Goal: Task Accomplishment & Management: Manage account settings

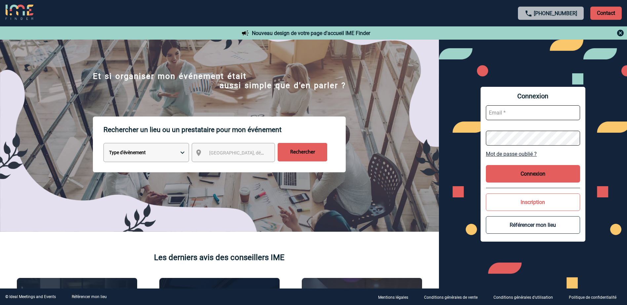
scroll to position [33, 0]
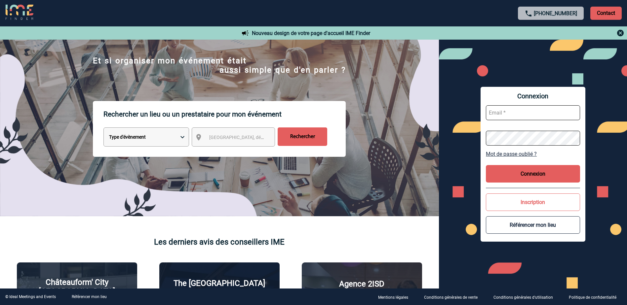
click at [512, 114] on input "text" at bounding box center [533, 112] width 94 height 15
paste input "xKTi4ljprD3$"
drag, startPoint x: 527, startPoint y: 111, endPoint x: 487, endPoint y: 113, distance: 39.7
click at [487, 113] on input "xKTi4ljprD3$" at bounding box center [533, 112] width 94 height 15
type input "nadege.rigolet@philips.com"
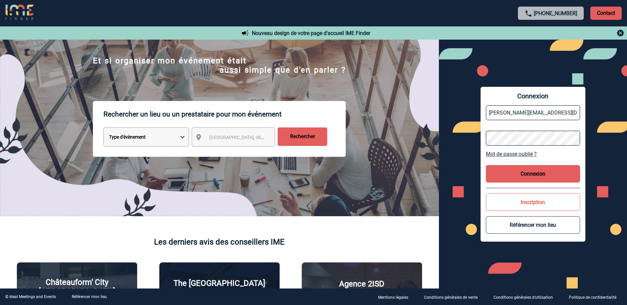
click at [522, 172] on button "Connexion" at bounding box center [533, 174] width 94 height 18
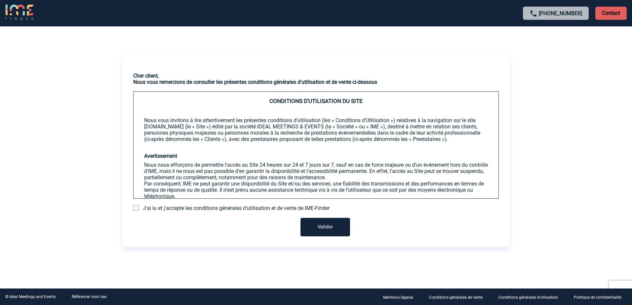
drag, startPoint x: 135, startPoint y: 210, endPoint x: 139, endPoint y: 212, distance: 4.4
click at [135, 210] on span at bounding box center [136, 208] width 6 height 6
click at [0, 0] on input "checkbox" at bounding box center [0, 0] width 0 height 0
click at [316, 221] on button "Valider" at bounding box center [325, 227] width 50 height 19
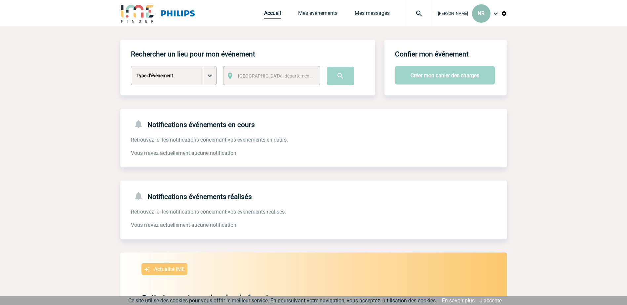
click at [487, 14] on div "NR" at bounding box center [481, 13] width 19 height 19
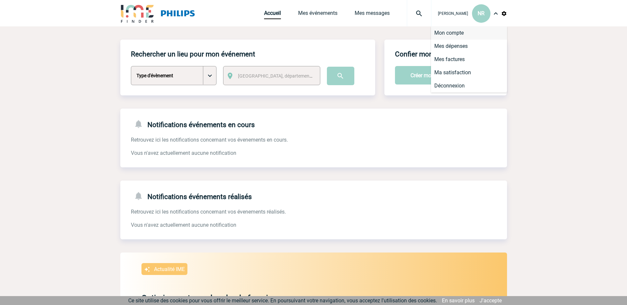
click at [459, 33] on li "Mon compte" at bounding box center [469, 32] width 76 height 13
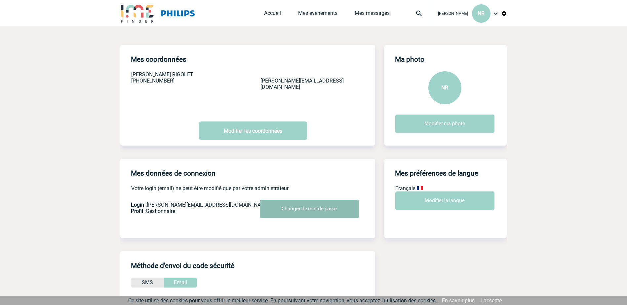
click at [311, 206] on input "Changer de mot de passe" at bounding box center [309, 209] width 99 height 19
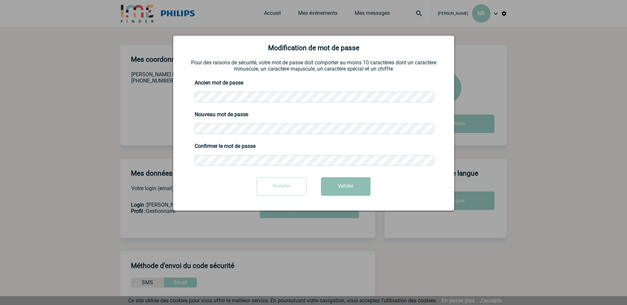
click at [341, 183] on button "Valider" at bounding box center [346, 187] width 50 height 19
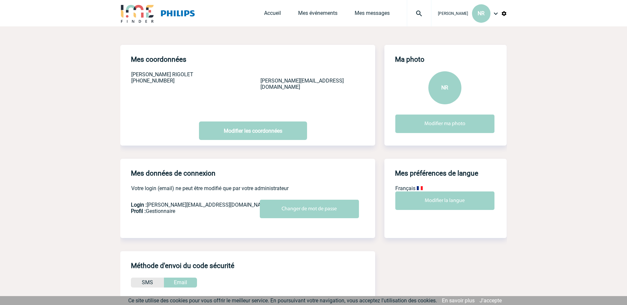
click at [548, 106] on body "Nadège RIGOLET NR Accueil Mes événements" at bounding box center [313, 208] width 627 height 417
click at [274, 15] on link "Accueil" at bounding box center [272, 14] width 17 height 9
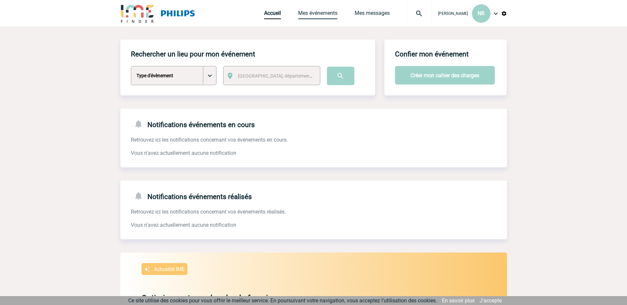
click at [315, 14] on link "Mes événements" at bounding box center [317, 14] width 39 height 9
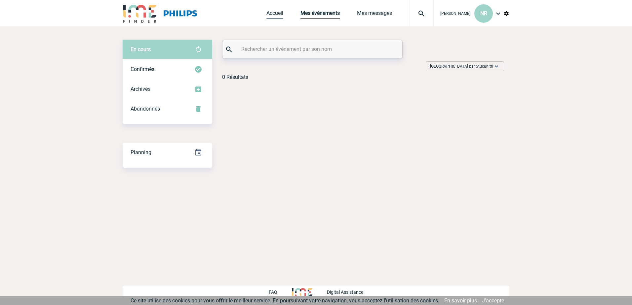
click at [268, 15] on link "Accueil" at bounding box center [274, 14] width 17 height 9
